Goal: Communication & Community: Answer question/provide support

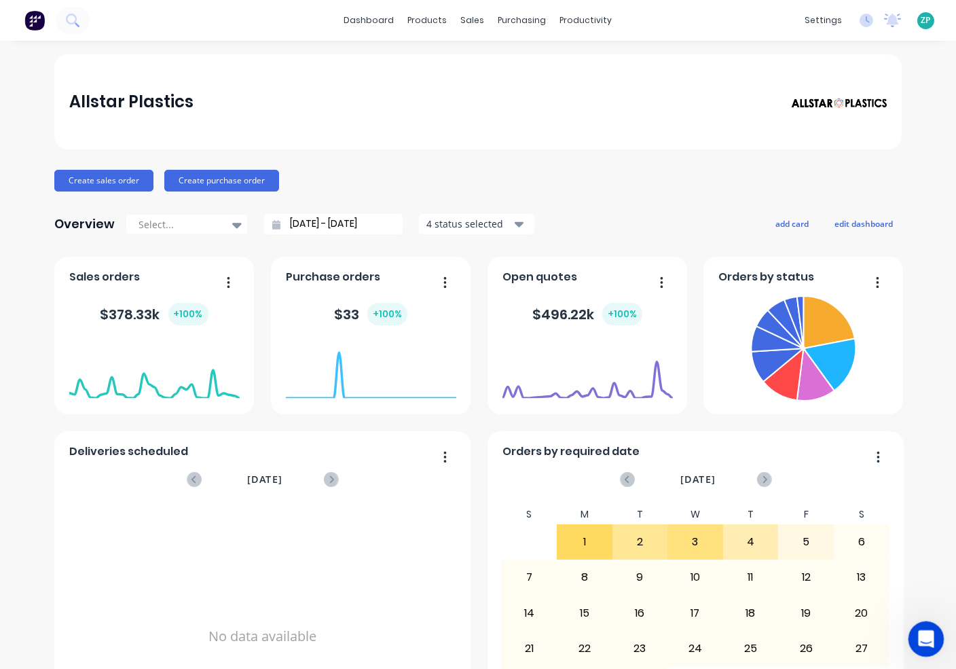
click at [925, 630] on icon "Open Intercom Messenger" at bounding box center [924, 637] width 22 height 22
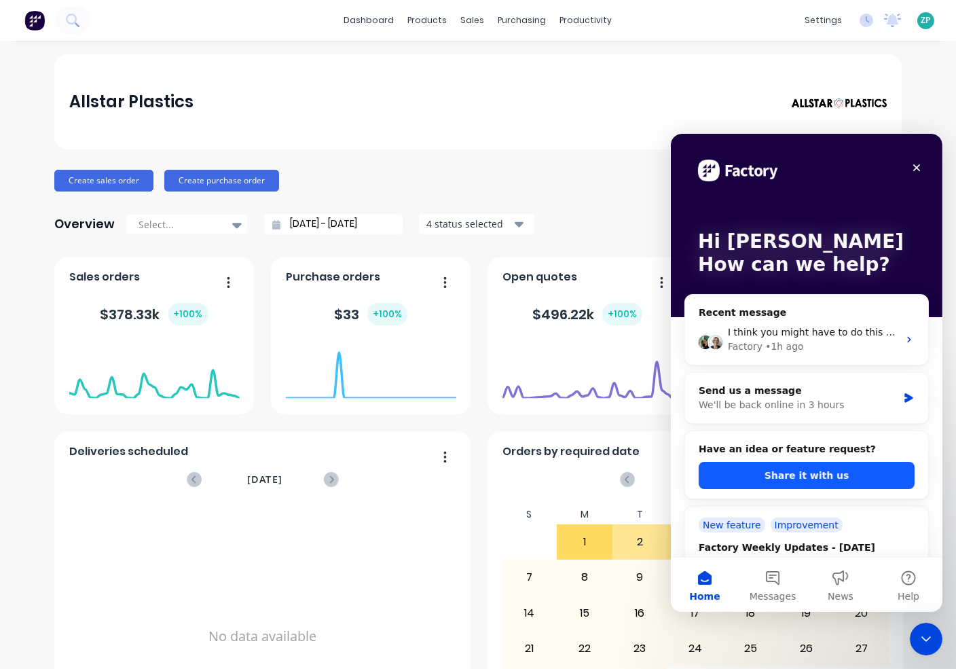
click at [792, 475] on button "Share it with us" at bounding box center [806, 474] width 216 height 27
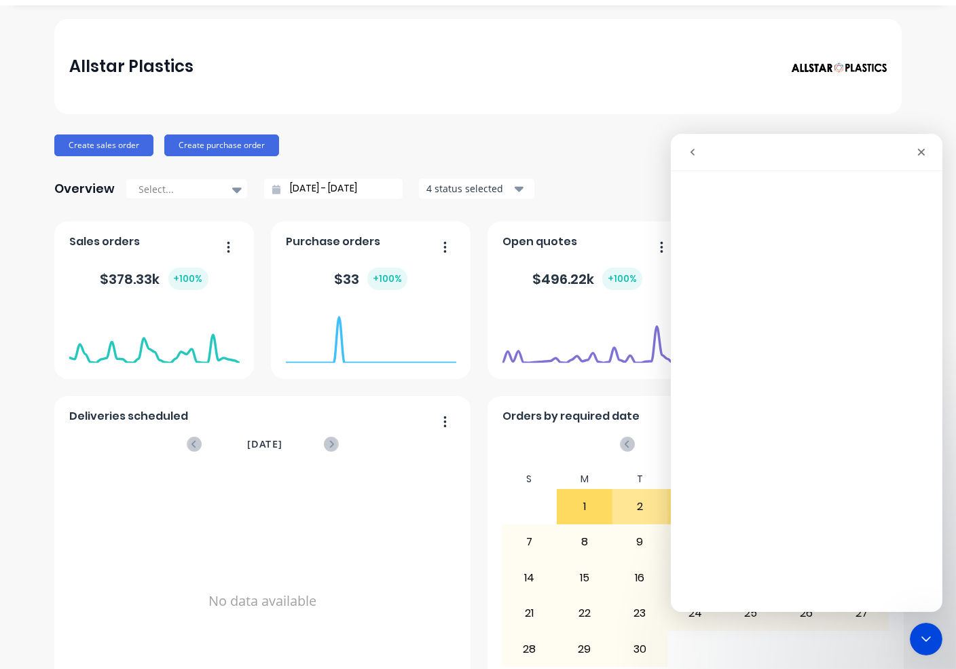
scroll to position [43, 0]
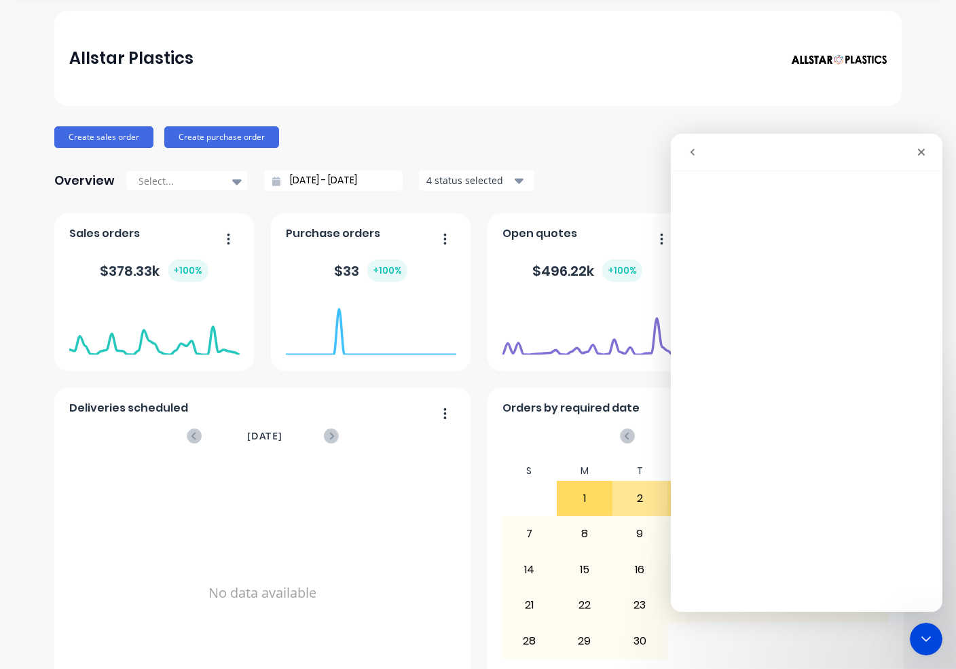
click at [692, 147] on icon "go back" at bounding box center [692, 151] width 11 height 11
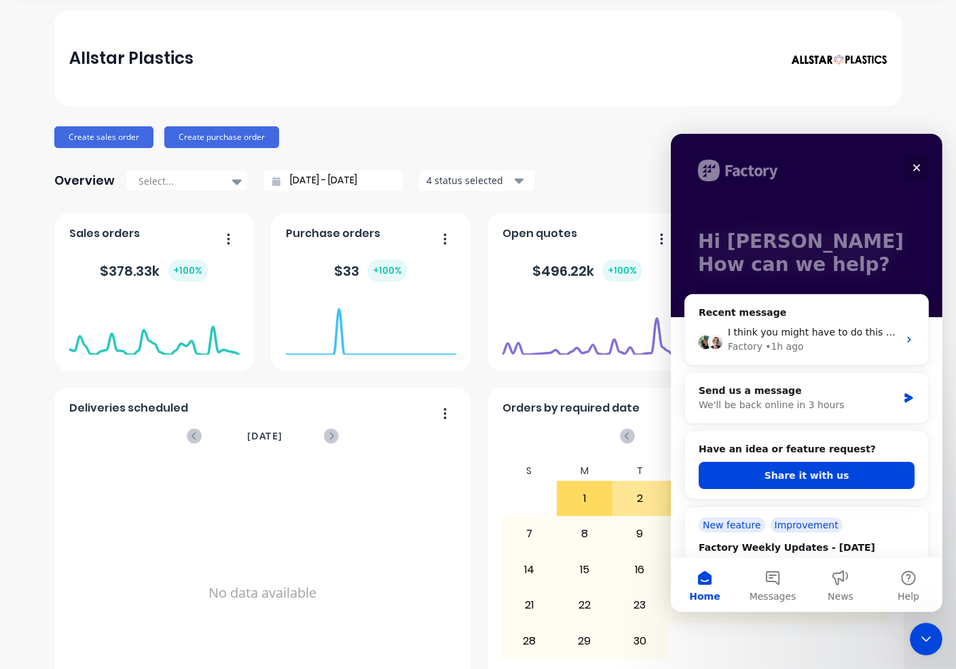
scroll to position [75, 0]
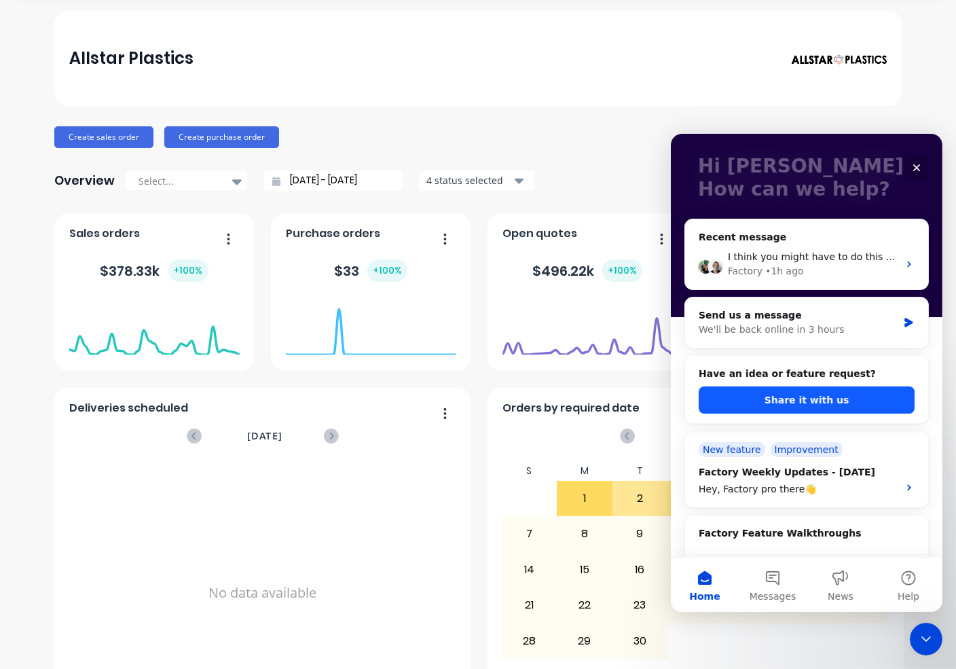
click at [807, 393] on button "Share it with us" at bounding box center [806, 399] width 216 height 27
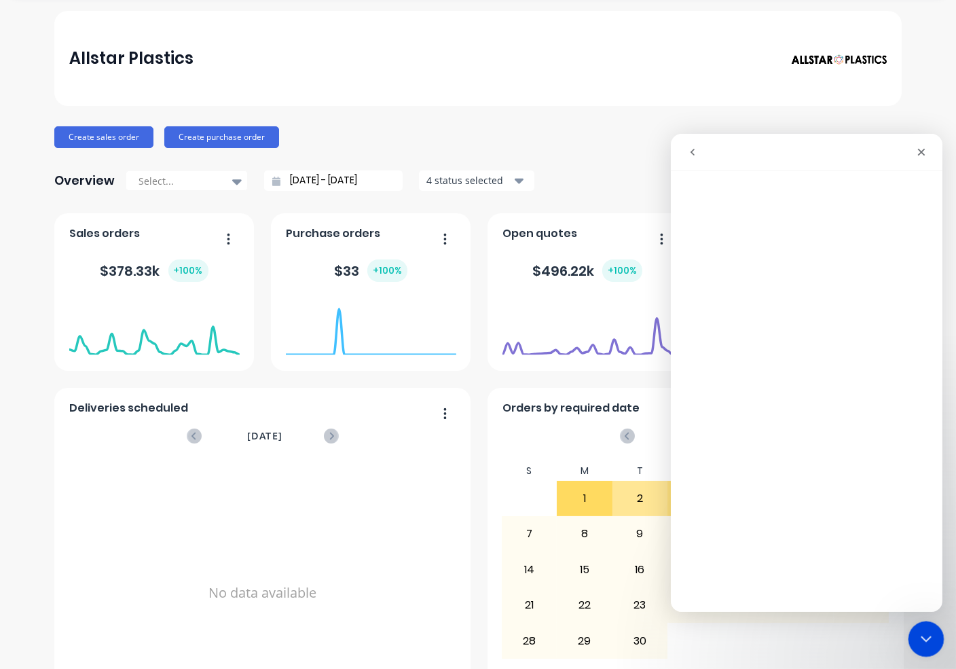
click at [930, 629] on icon "Close Intercom Messenger" at bounding box center [924, 637] width 16 height 16
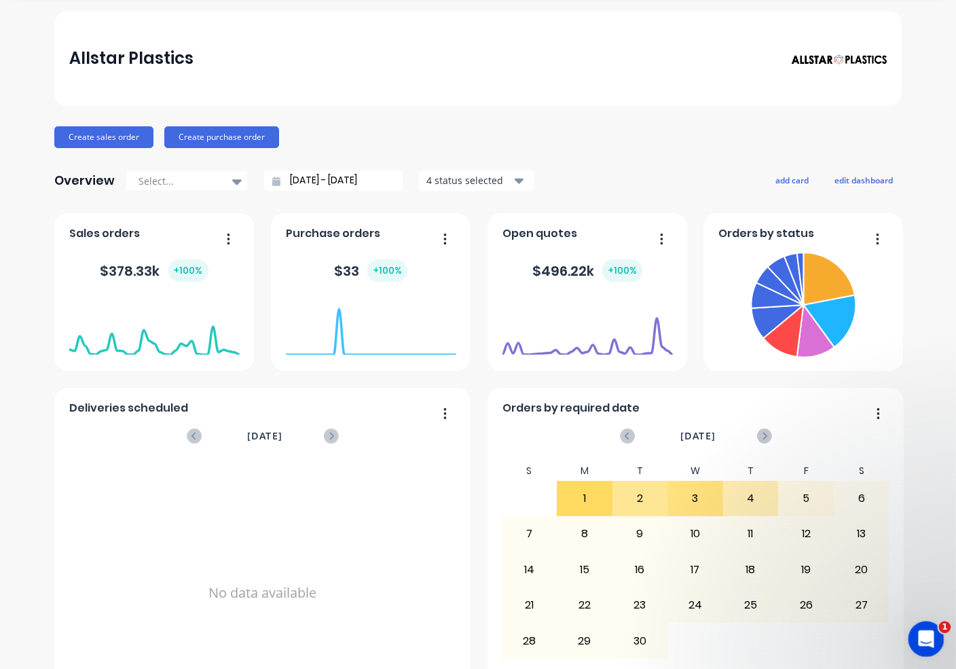
click at [931, 627] on div "Open Intercom Messenger" at bounding box center [924, 637] width 45 height 45
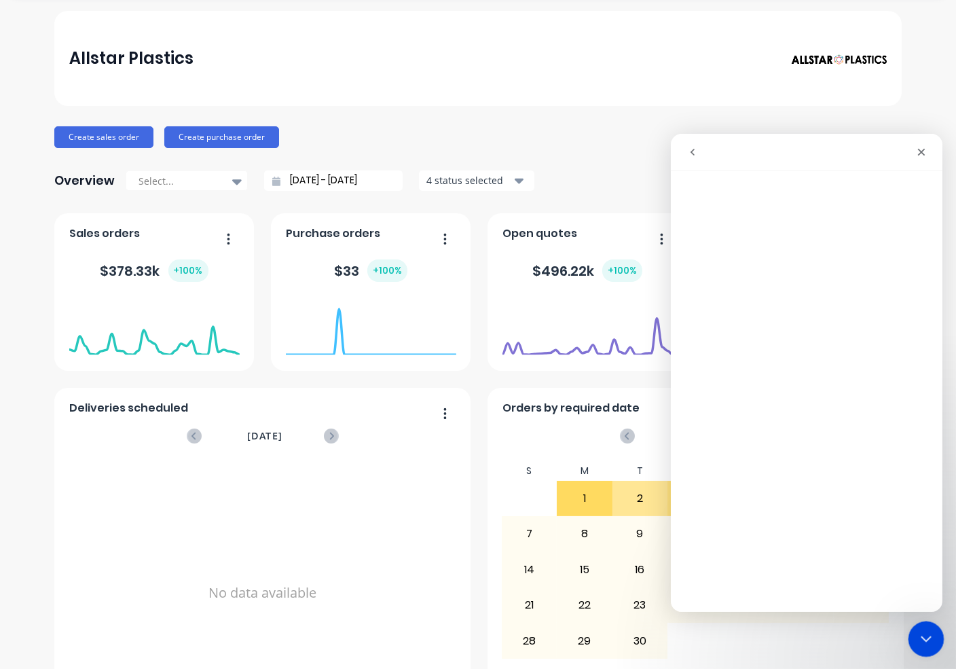
click at [930, 629] on icon "Close Intercom Messenger" at bounding box center [924, 637] width 16 height 16
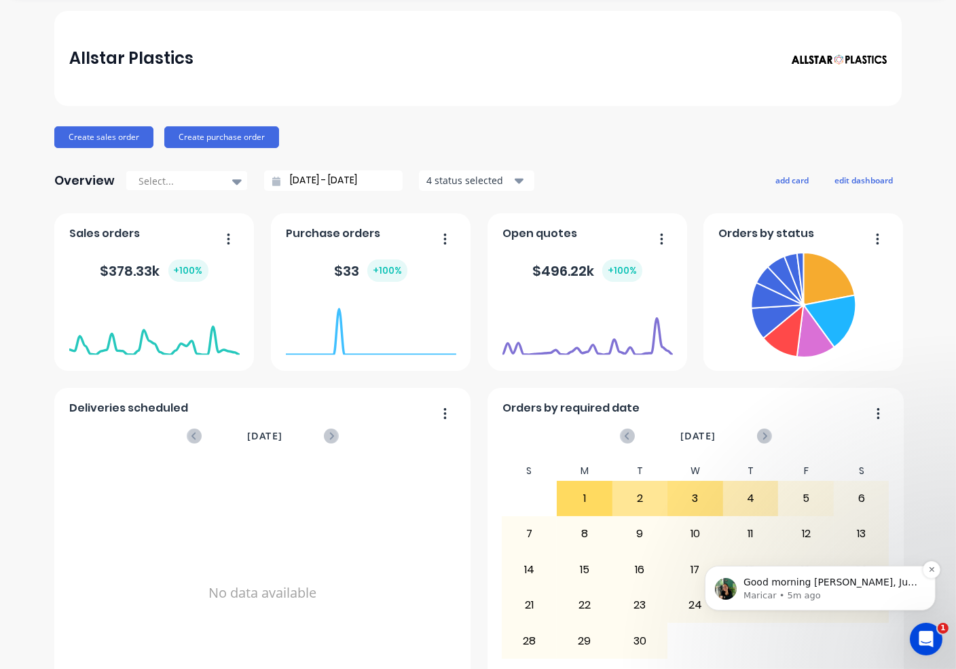
scroll to position [0, 0]
click at [807, 589] on p "Maricar • 5m ago" at bounding box center [830, 595] width 175 height 12
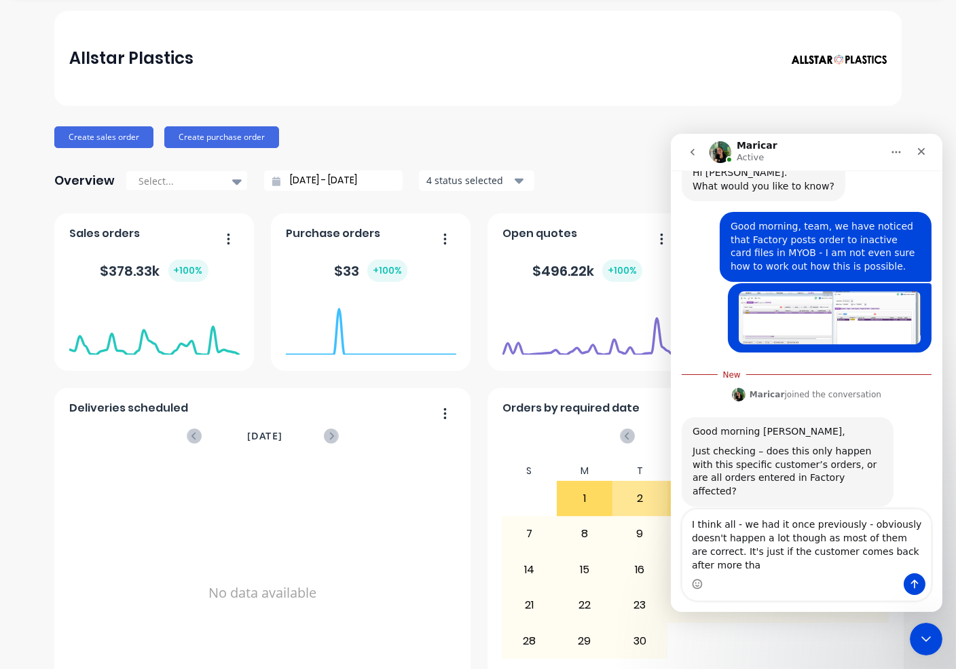
scroll to position [65, 0]
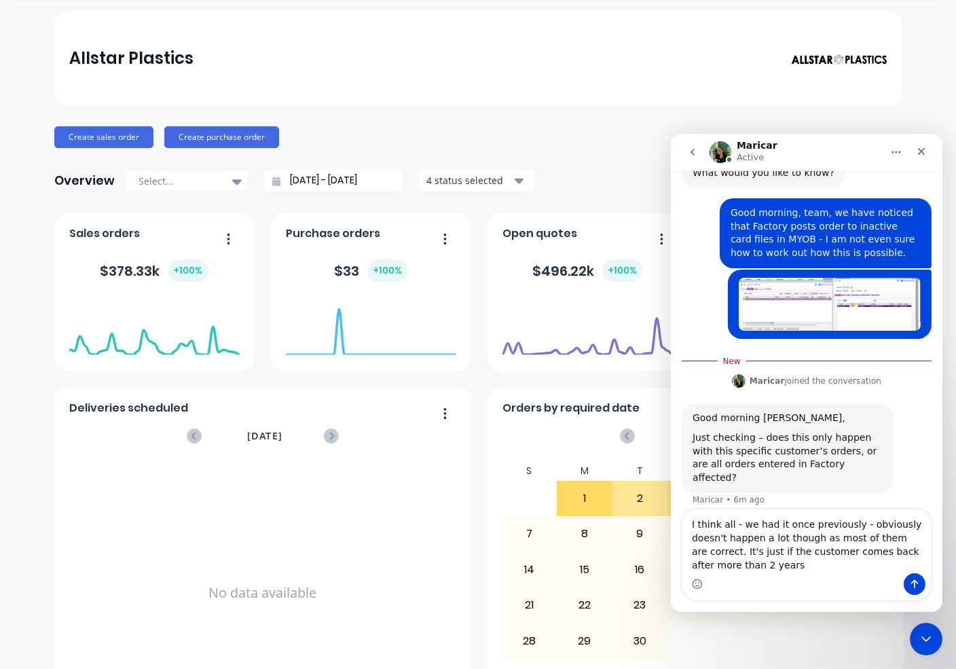
type textarea "I think all - we had it once previously - obviously doesn't happen a lot though…"
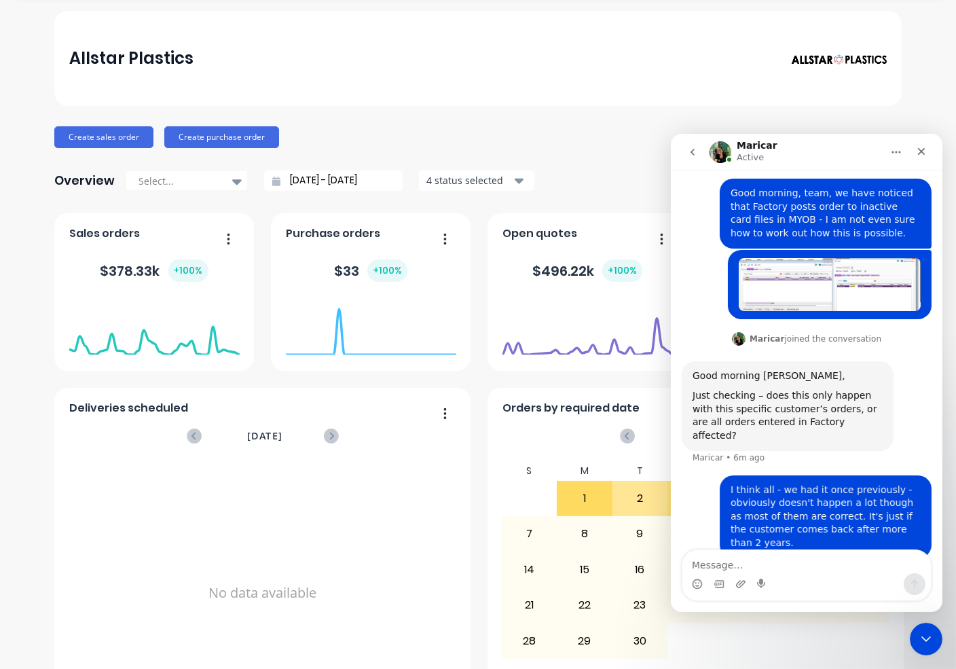
scroll to position [96, 0]
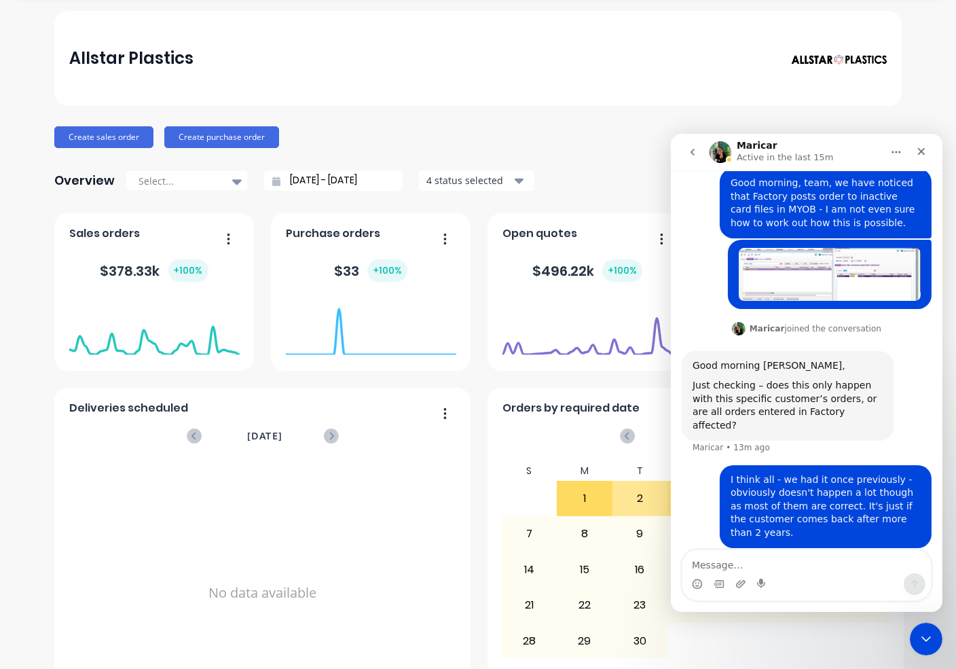
click at [697, 146] on icon "go back" at bounding box center [692, 151] width 11 height 11
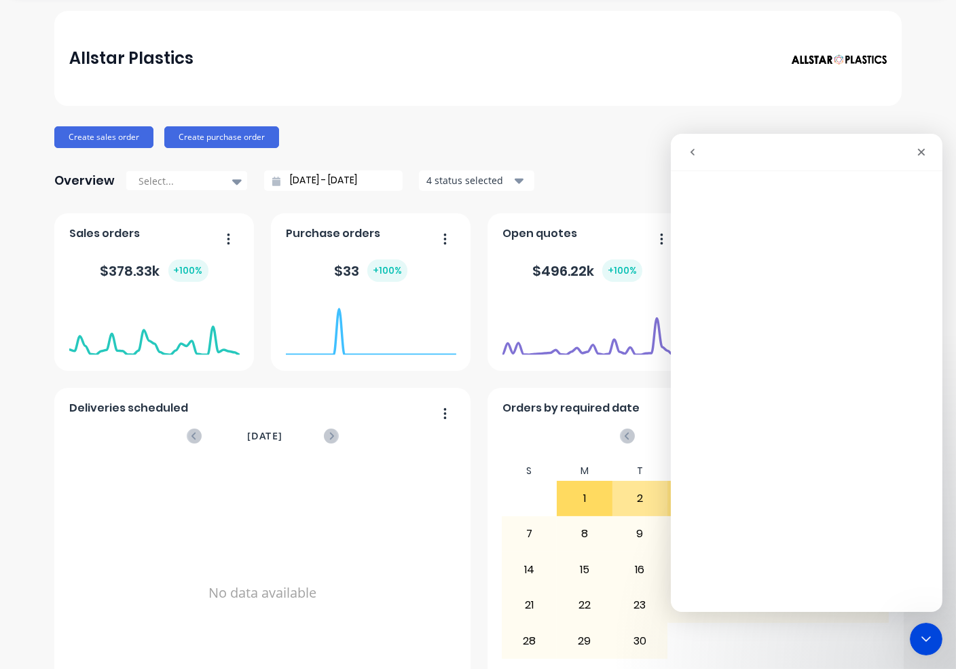
scroll to position [0, 0]
click at [692, 149] on icon "go back" at bounding box center [692, 151] width 4 height 7
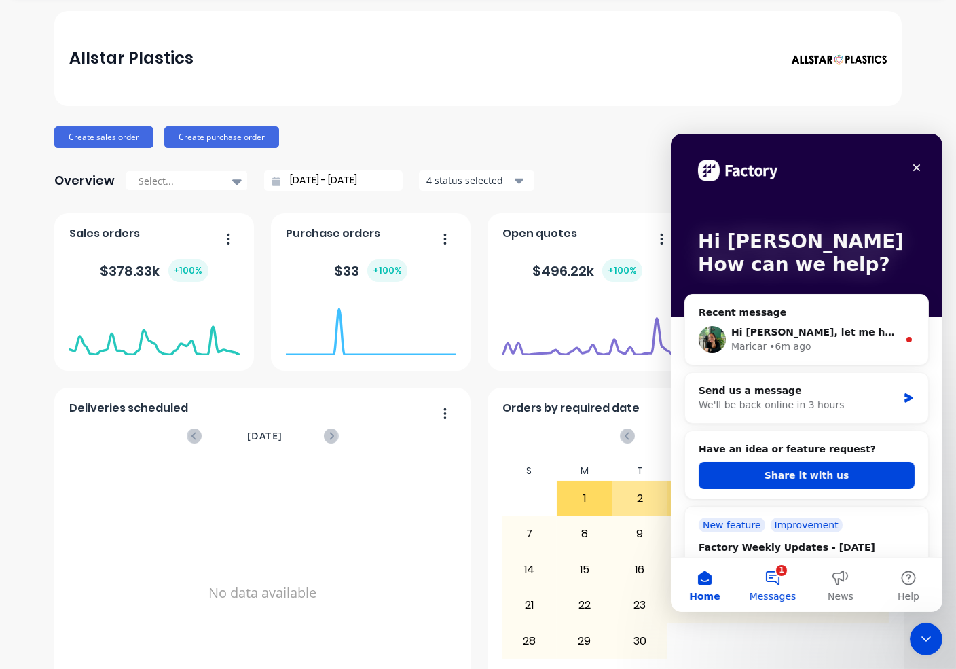
click at [775, 577] on button "1 Messages" at bounding box center [772, 584] width 68 height 54
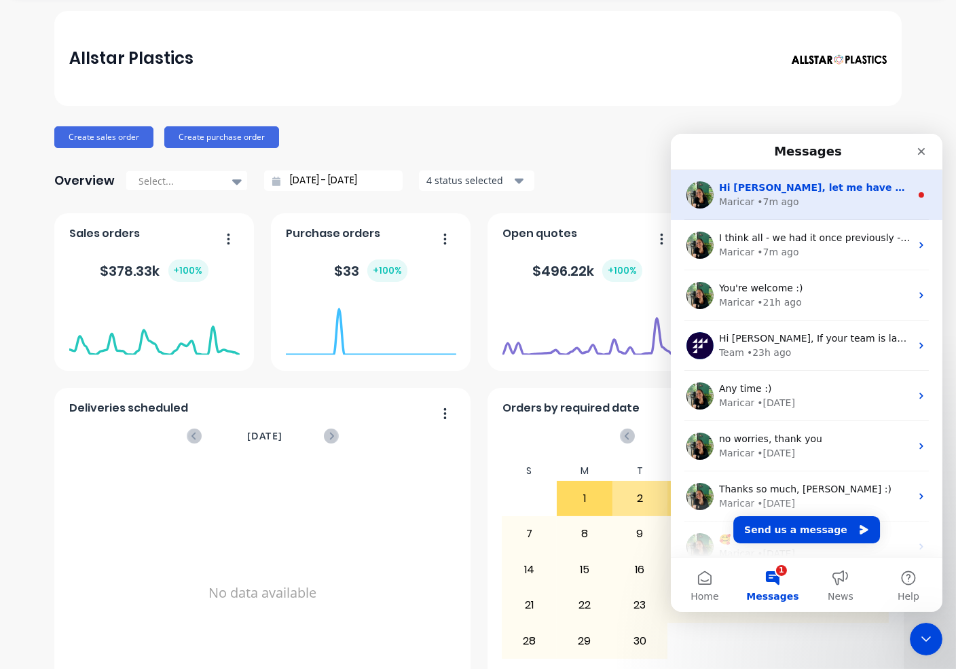
click at [817, 191] on span "Hi [PERSON_NAME], let me have a look into the Quotes now." at bounding box center [880, 186] width 324 height 11
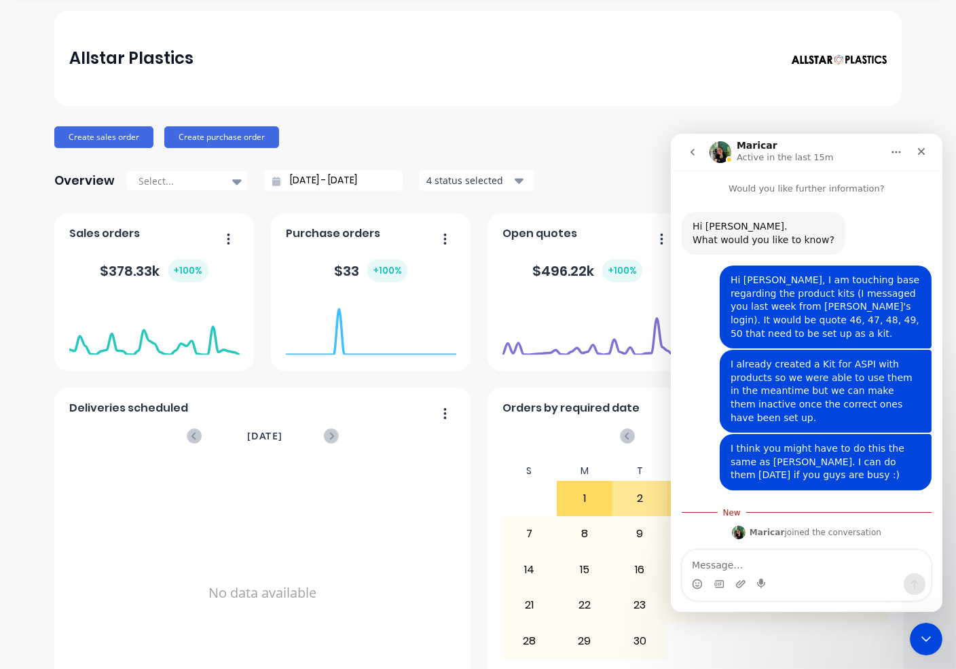
scroll to position [49, 0]
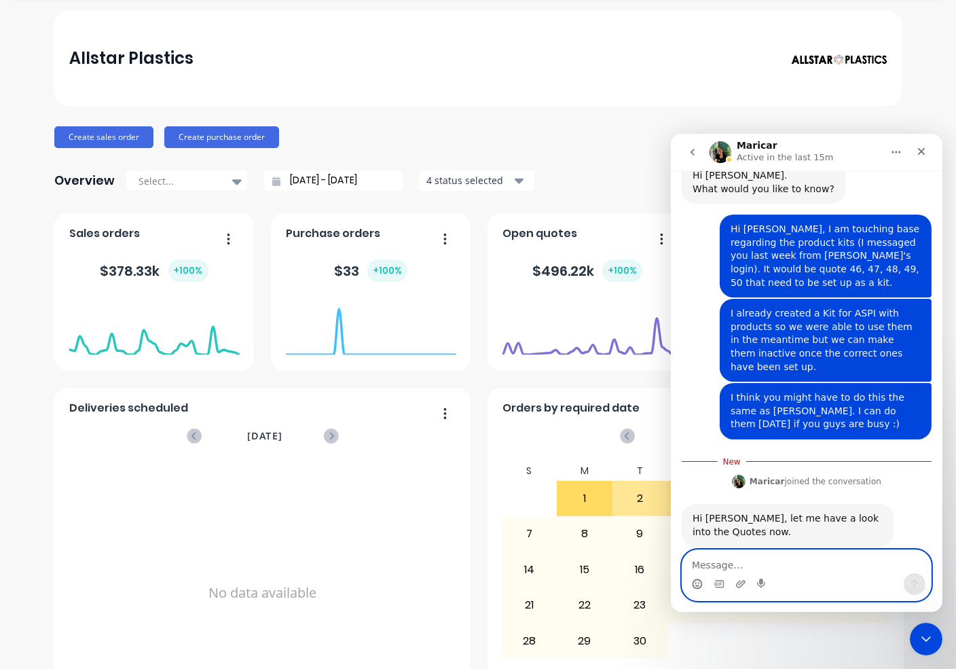
click at [697, 581] on icon "Emoji picker" at bounding box center [696, 583] width 11 height 11
